Goal: Find specific page/section: Find specific page/section

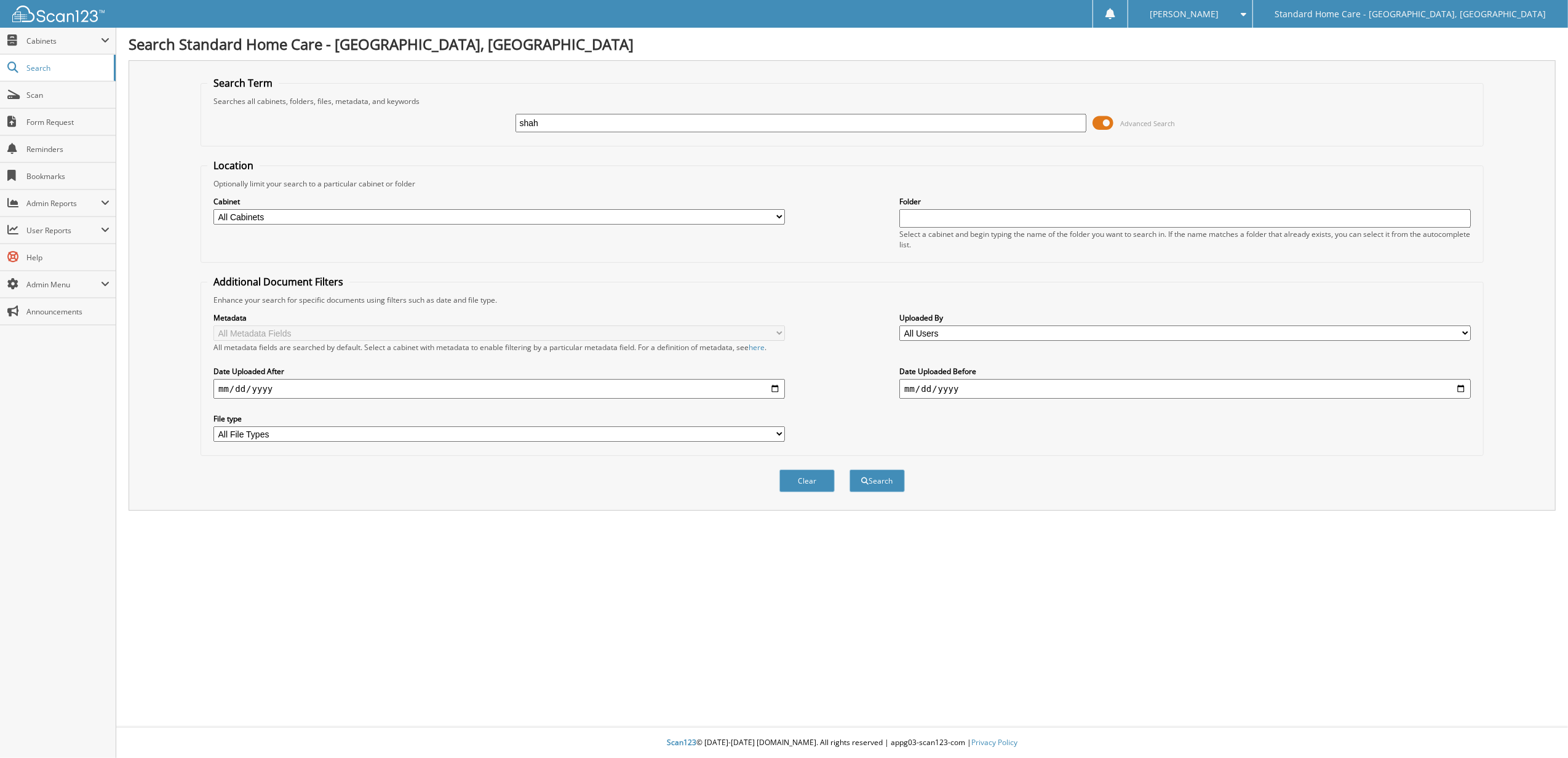
type input "shah"
click at [850, 470] on button "Search" at bounding box center [877, 481] width 55 height 22
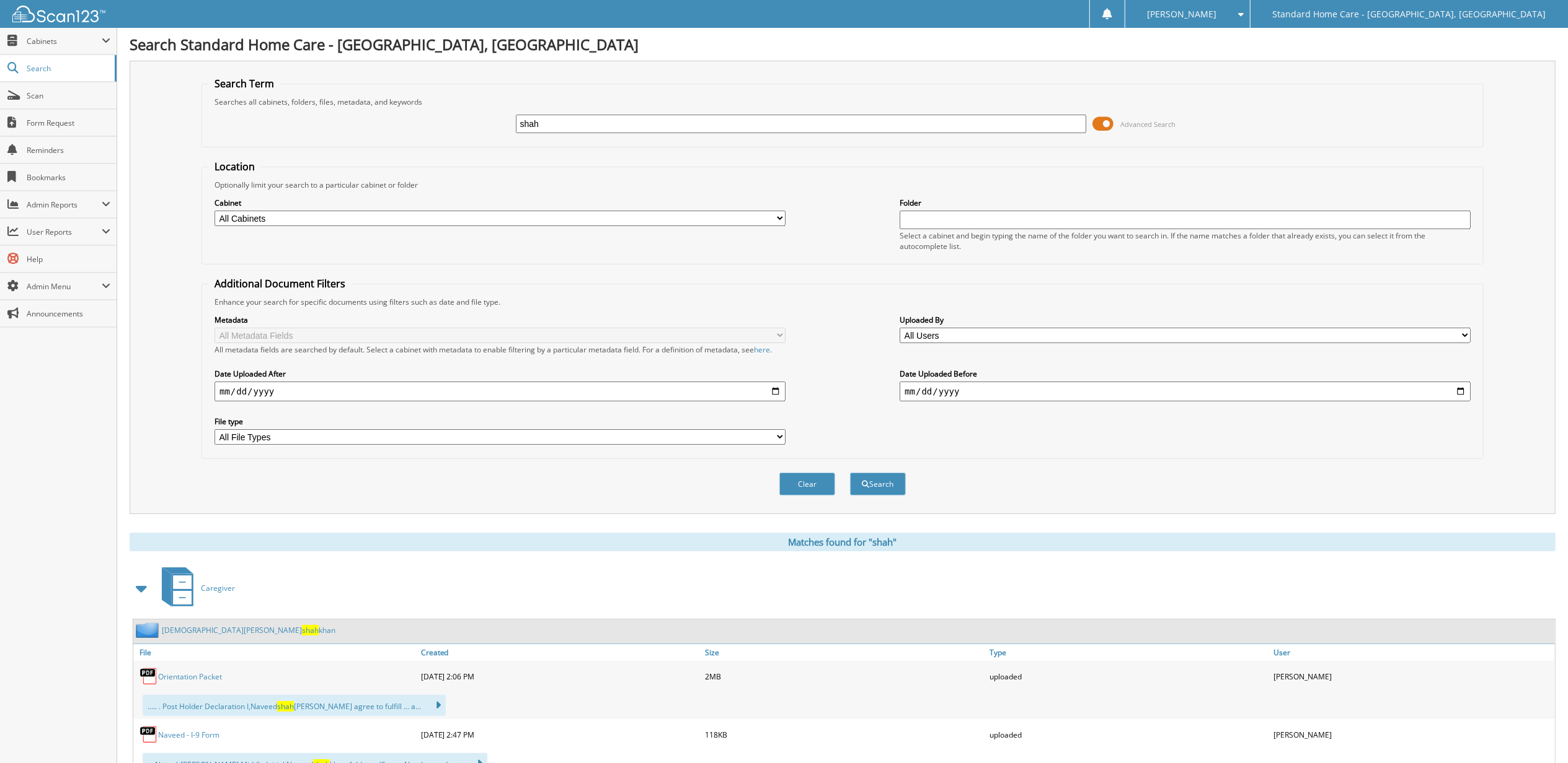
drag, startPoint x: 615, startPoint y: 124, endPoint x: 342, endPoint y: 145, distance: 273.8
click at [347, 144] on fieldset "Search Term Searches all cabinets, folders, files, metadata, and keywords shah …" at bounding box center [842, 112] width 1282 height 71
type input "mussarat"
click at [850, 473] on button "Search" at bounding box center [877, 484] width 56 height 23
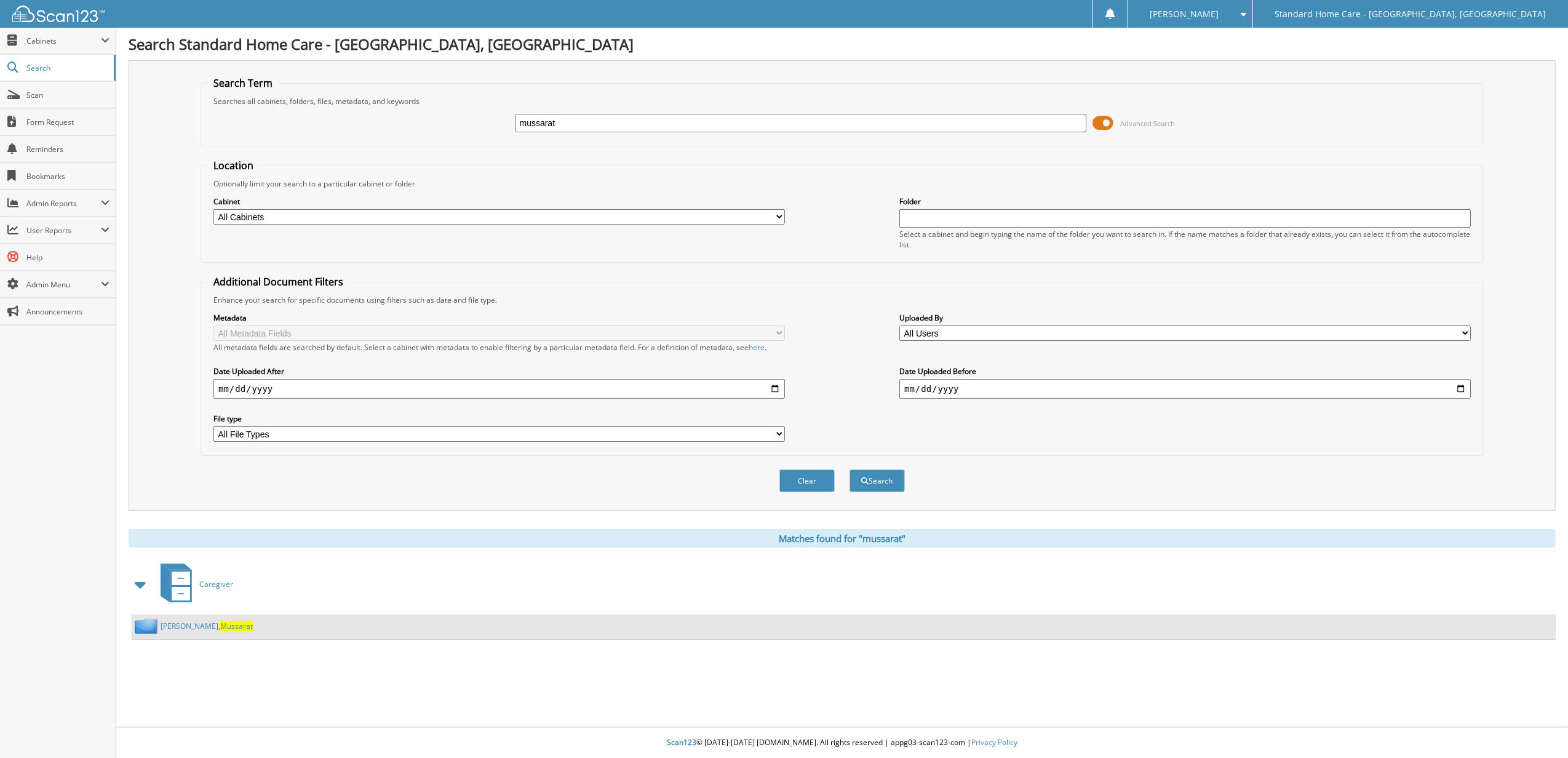
click at [178, 636] on div "Shah, Mussarat" at bounding box center [843, 628] width 1423 height 24
click at [220, 625] on span "Mussarat" at bounding box center [236, 626] width 33 height 10
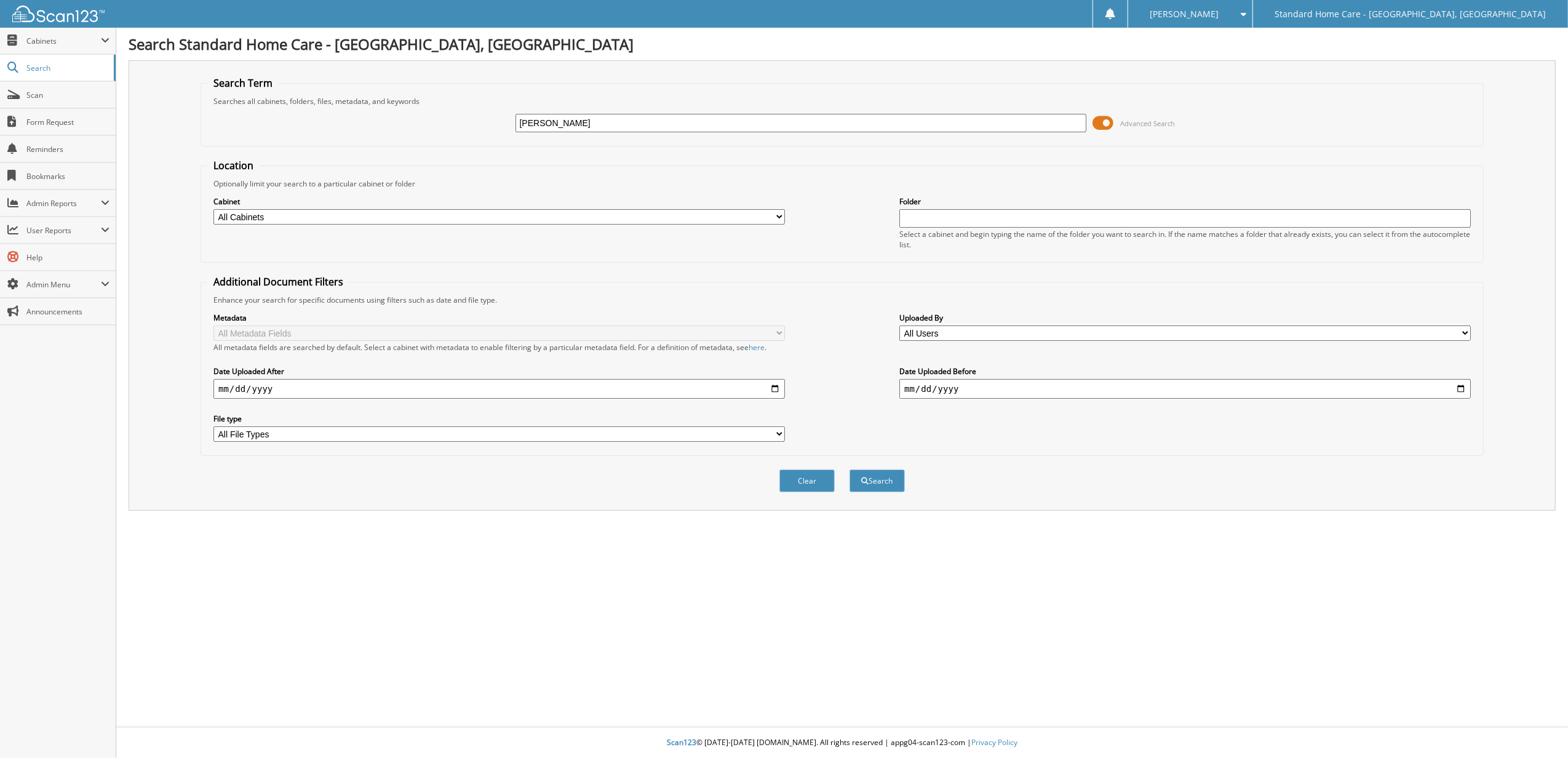
type input "maria mccully"
click at [850, 470] on button "Search" at bounding box center [877, 481] width 55 height 22
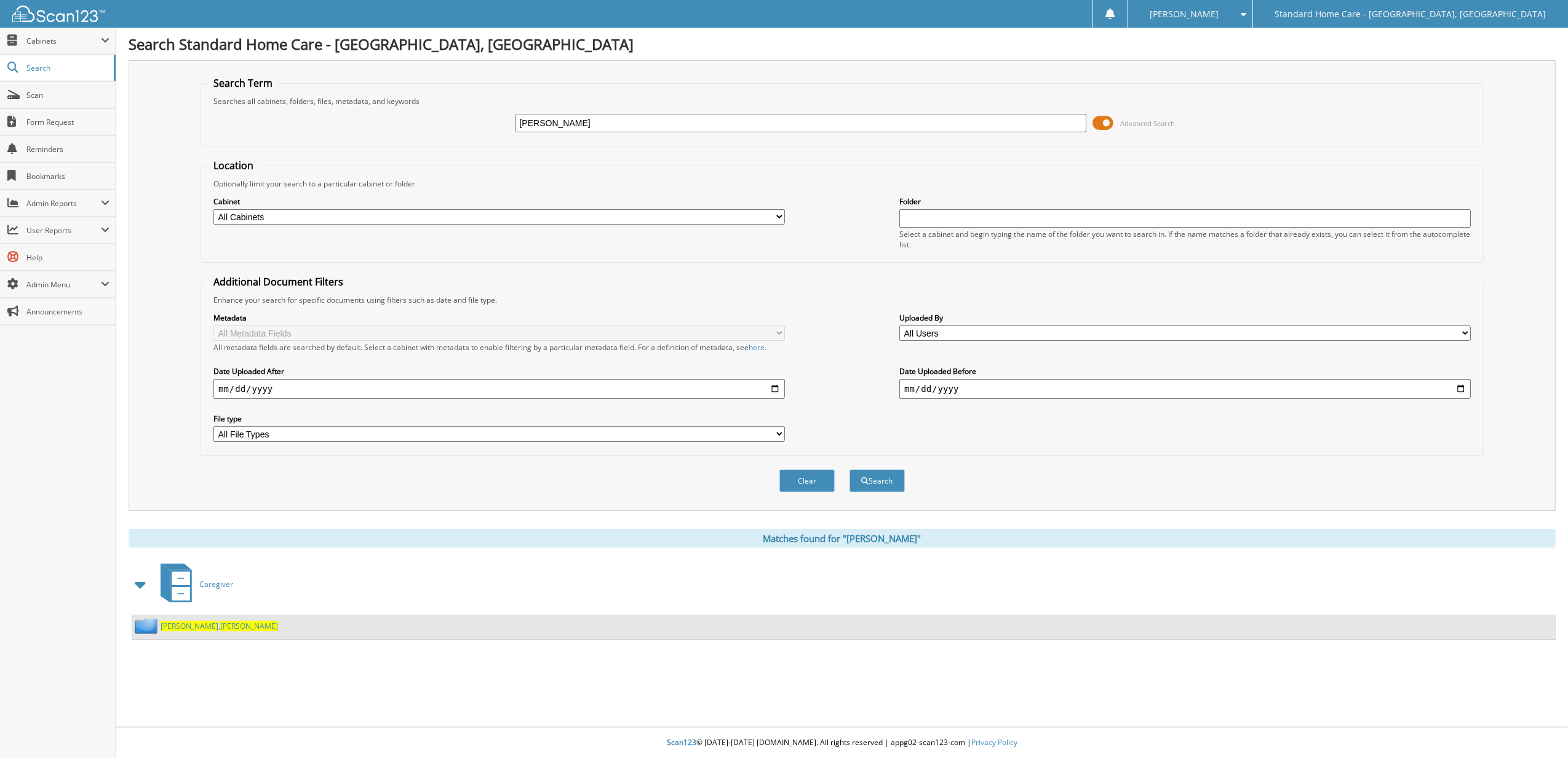
click at [190, 619] on div "[PERSON_NAME]" at bounding box center [843, 628] width 1423 height 24
click at [190, 623] on link "[PERSON_NAME]" at bounding box center [219, 626] width 118 height 10
